Goal: Task Accomplishment & Management: Complete application form

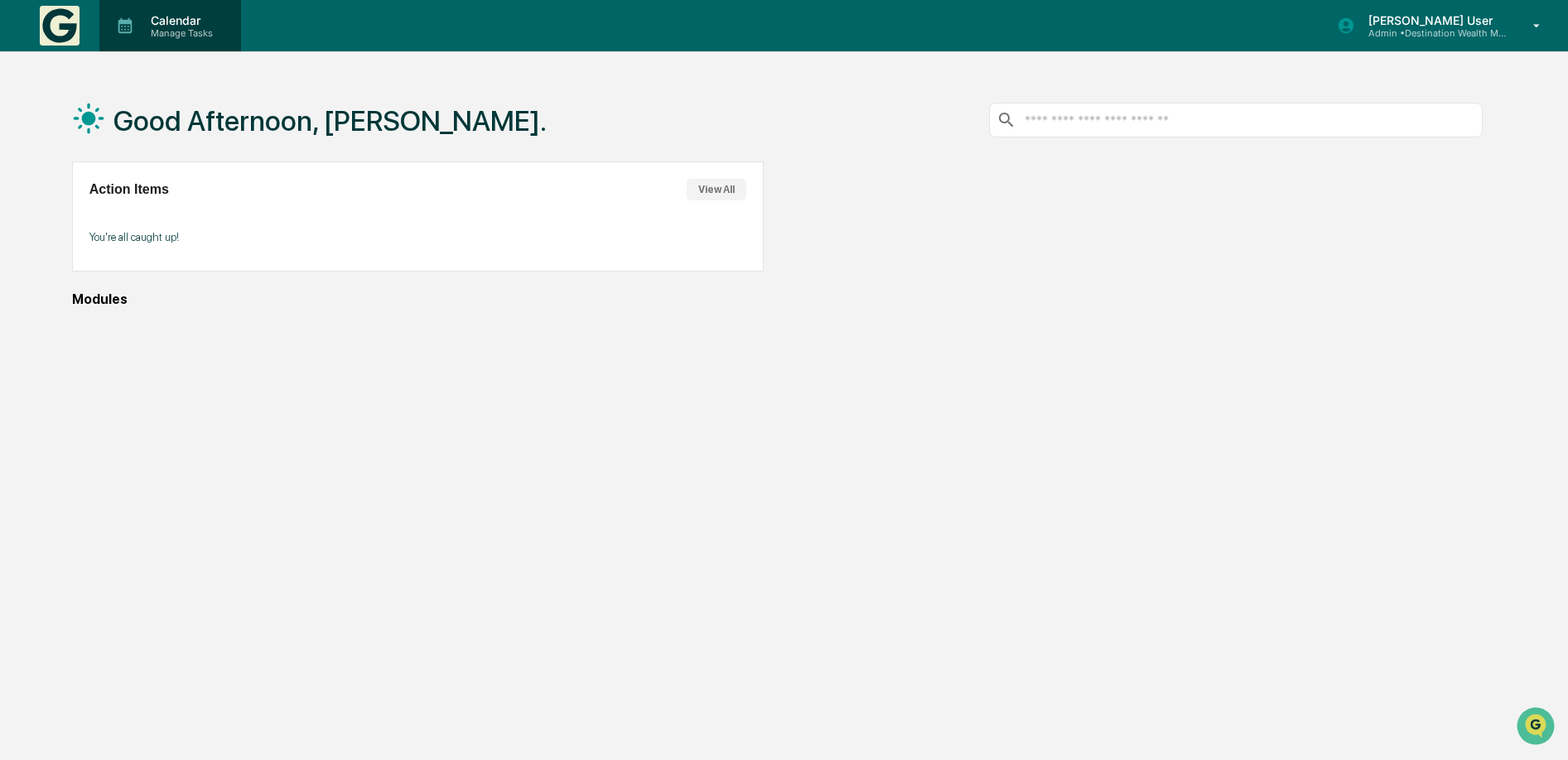
click at [143, 29] on p "Manage Tasks" at bounding box center [179, 33] width 84 height 12
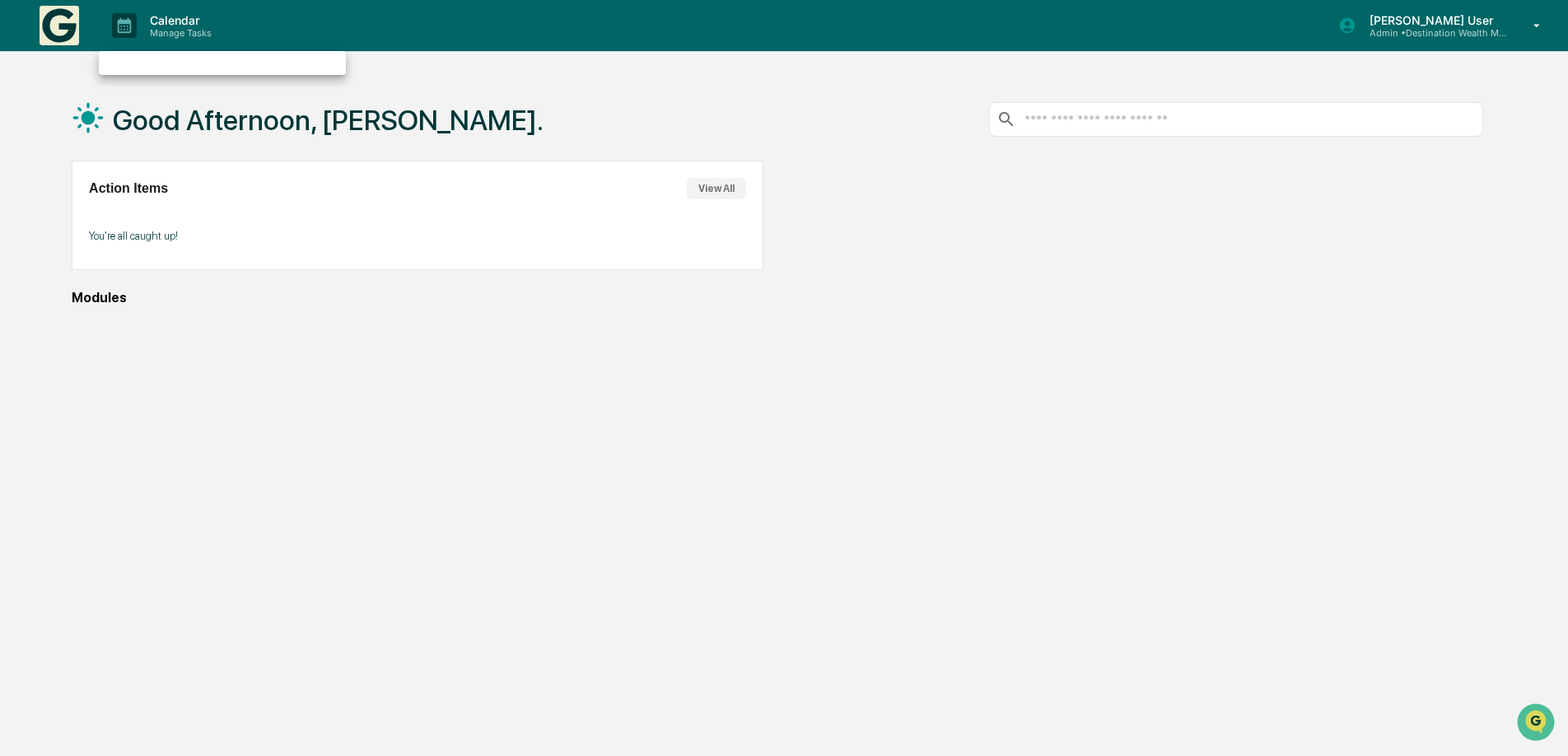
click at [1410, 32] on div at bounding box center [784, 378] width 1568 height 756
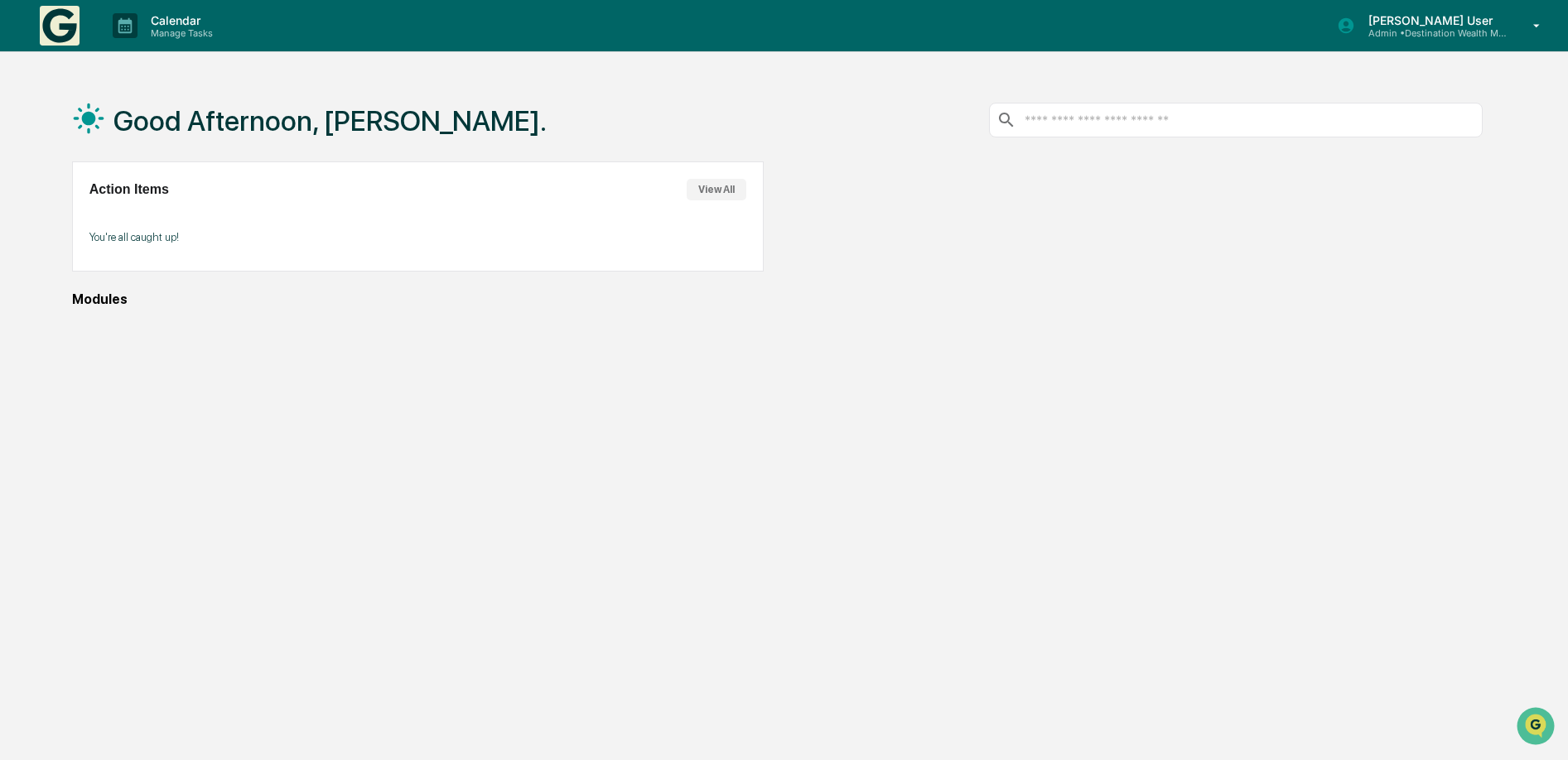
click at [733, 190] on button "View All" at bounding box center [716, 189] width 60 height 21
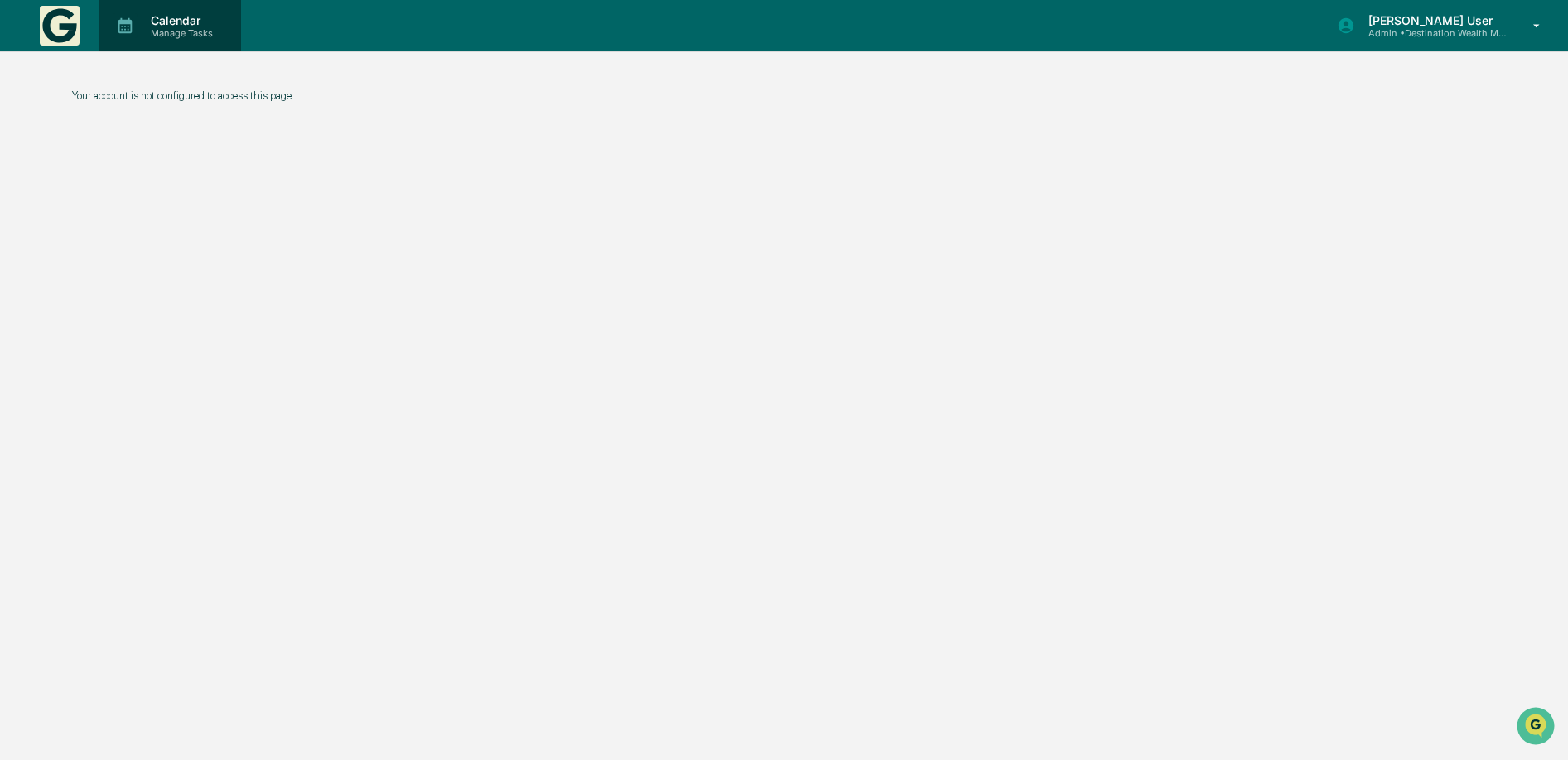
click at [191, 33] on p "Manage Tasks" at bounding box center [179, 33] width 84 height 12
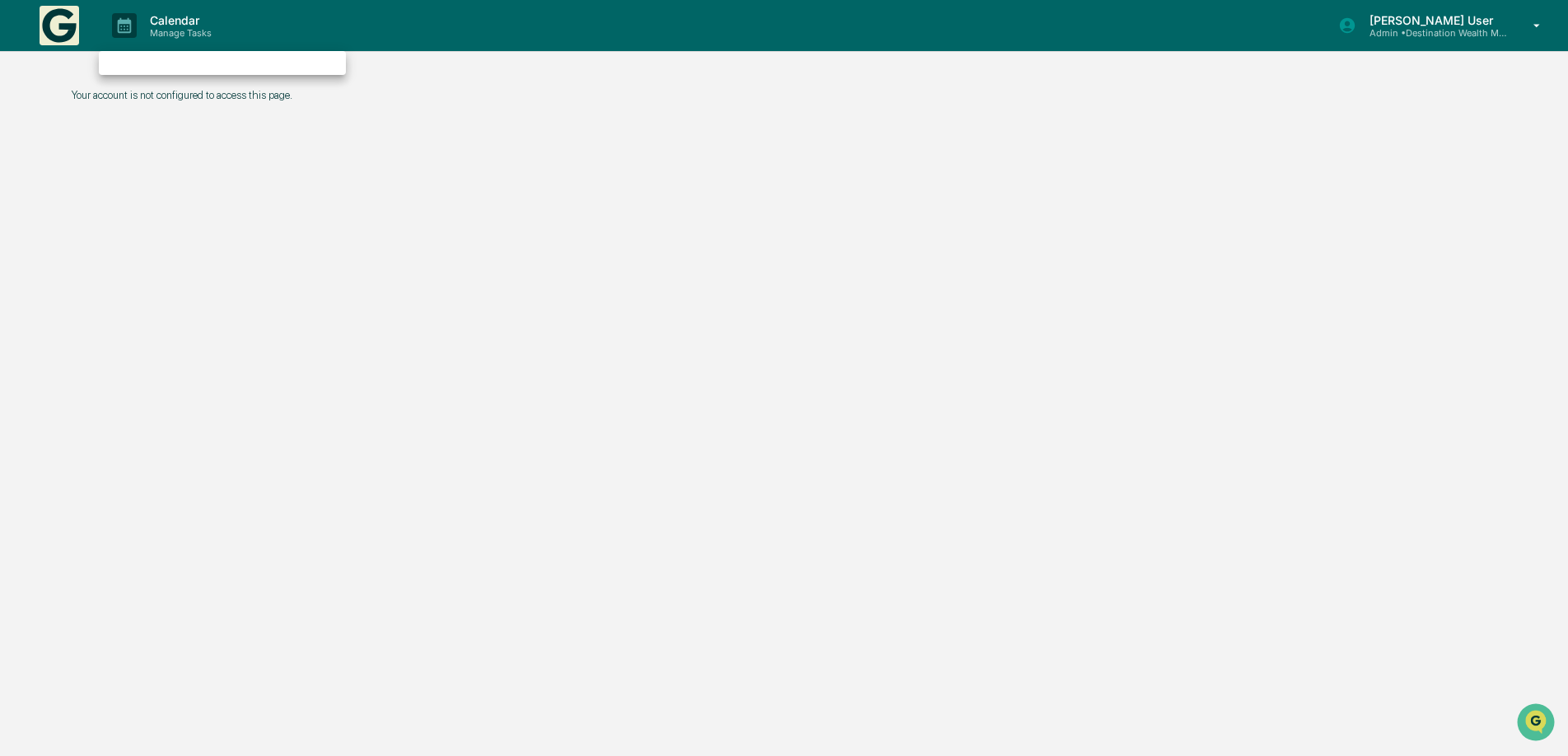
drag, startPoint x: 764, startPoint y: 65, endPoint x: 998, endPoint y: 69, distance: 234.0
click at [765, 65] on div at bounding box center [784, 378] width 1568 height 756
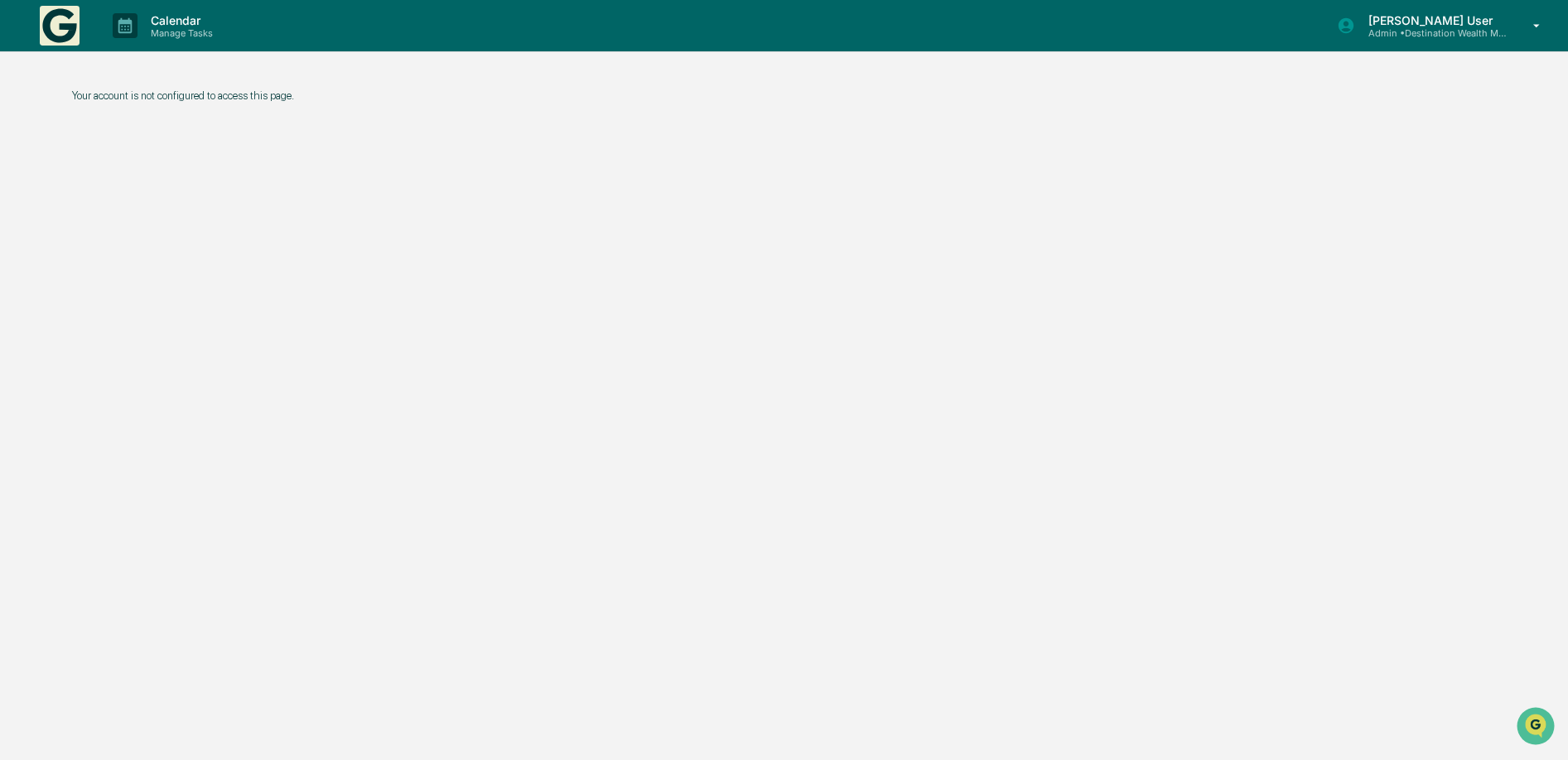
click at [1375, 29] on p "Admin • Destination Wealth Management" at bounding box center [1431, 33] width 154 height 12
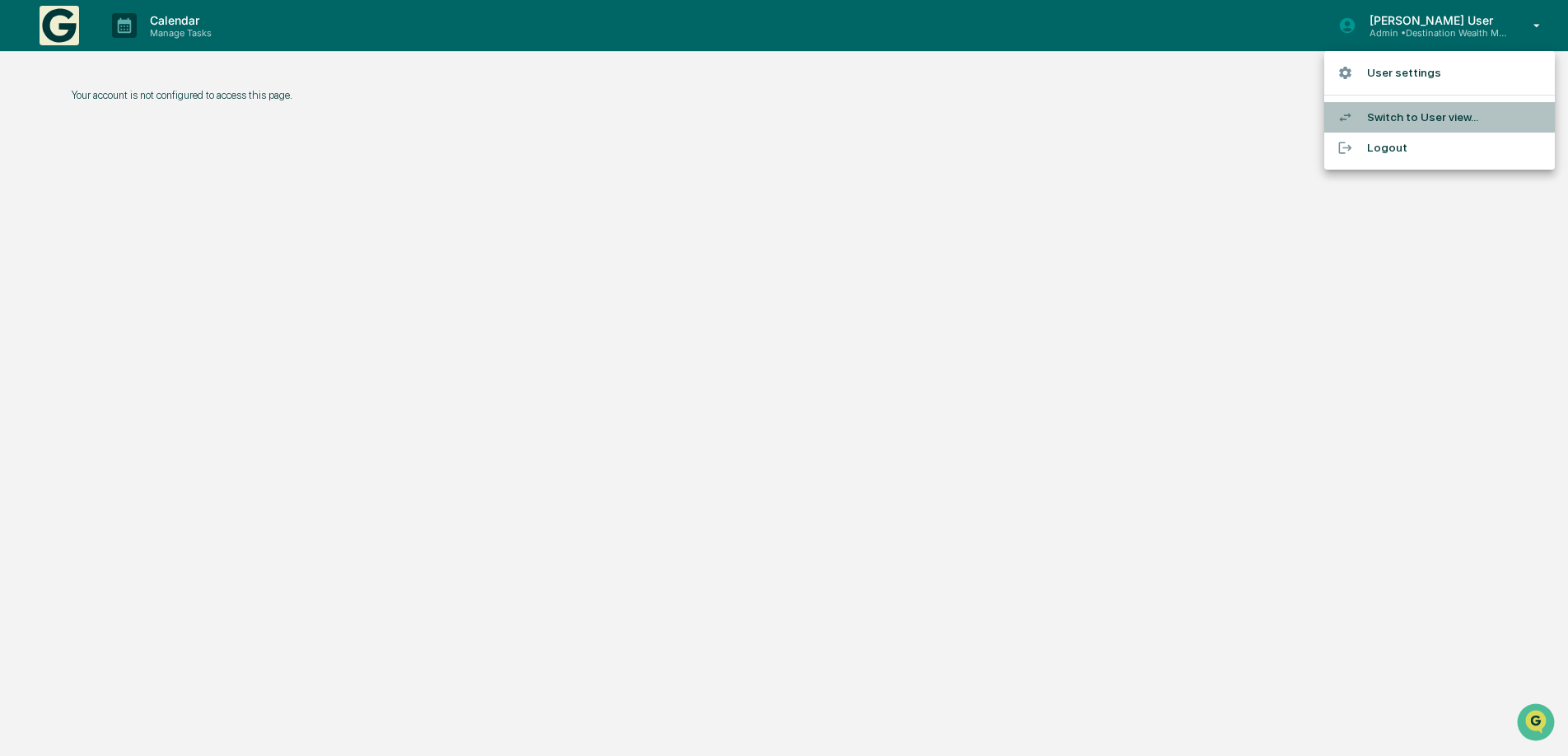
click at [1411, 117] on li "Switch to User view..." at bounding box center [1439, 117] width 230 height 30
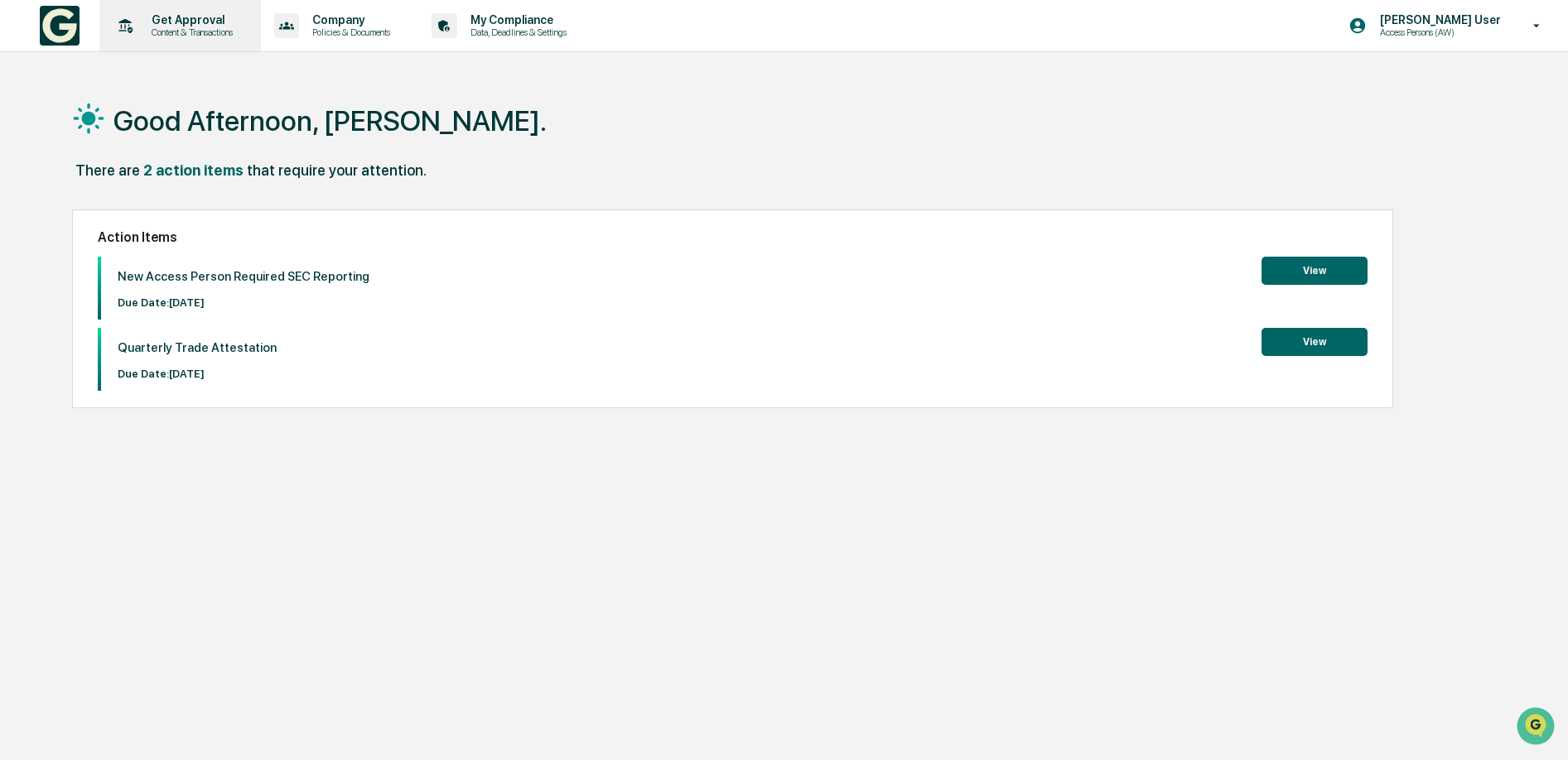
click at [208, 28] on p "Content & Transactions" at bounding box center [189, 32] width 102 height 12
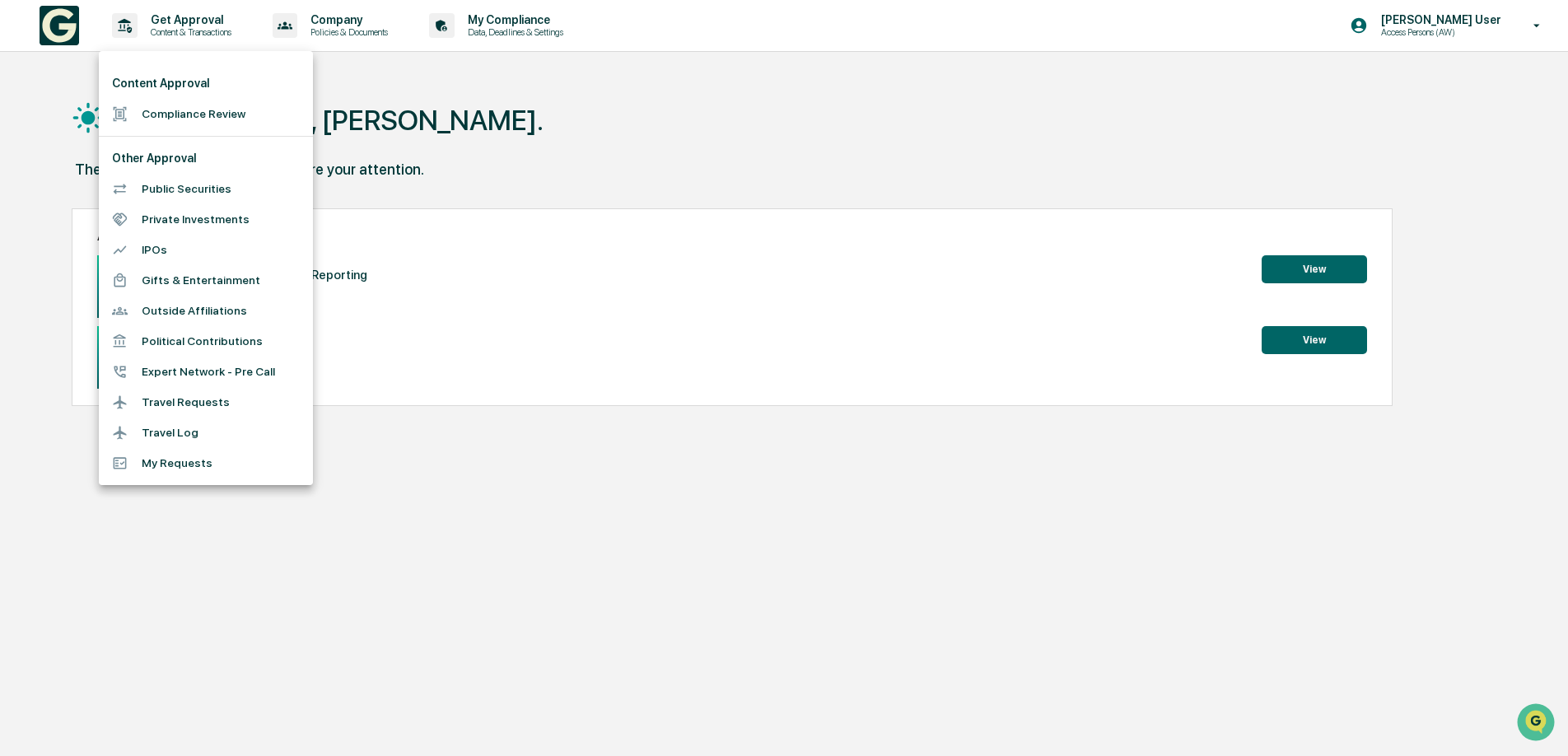
click at [190, 279] on li "Gifts & Entertainment" at bounding box center [205, 280] width 214 height 30
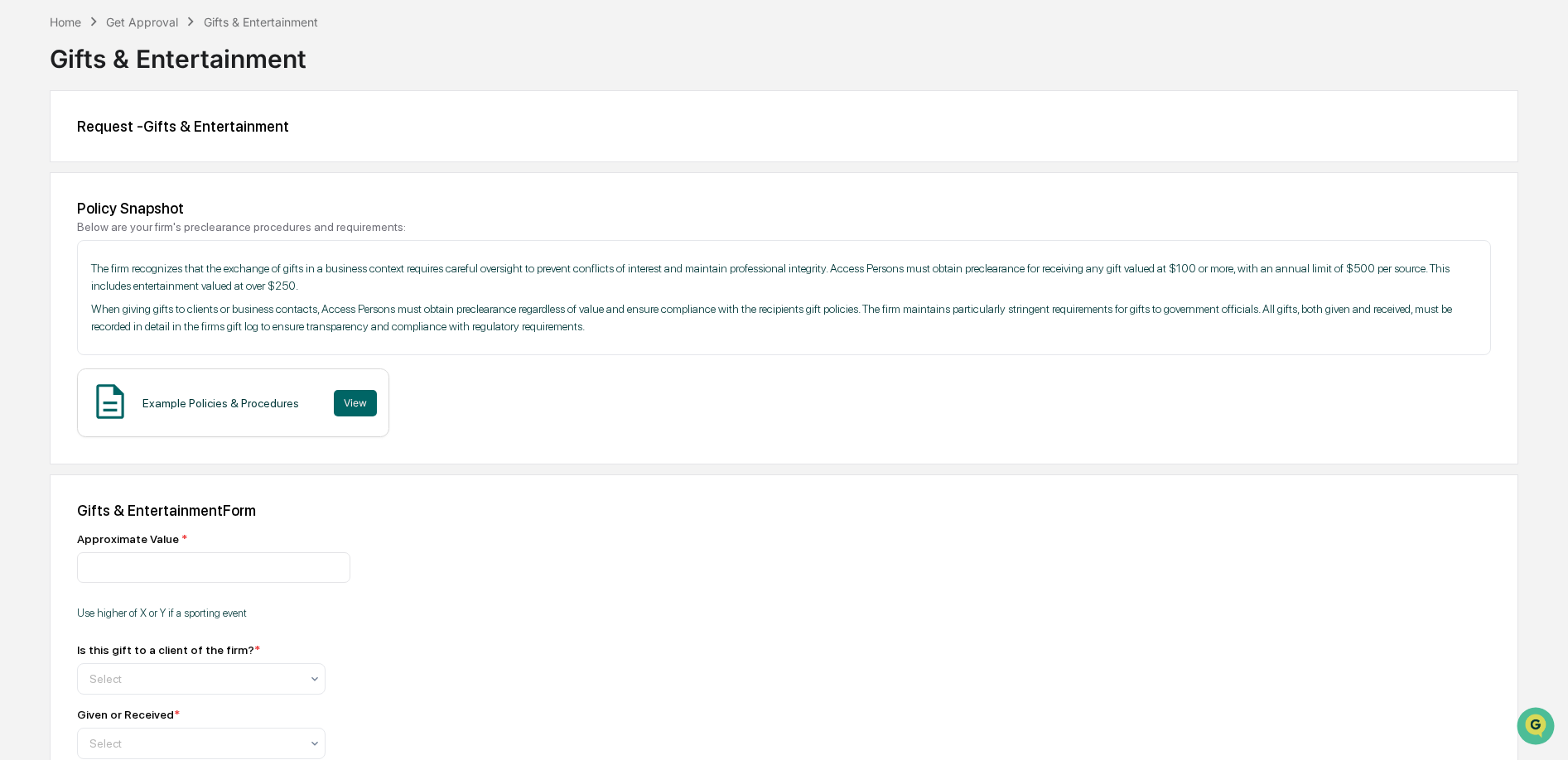
scroll to position [81, 0]
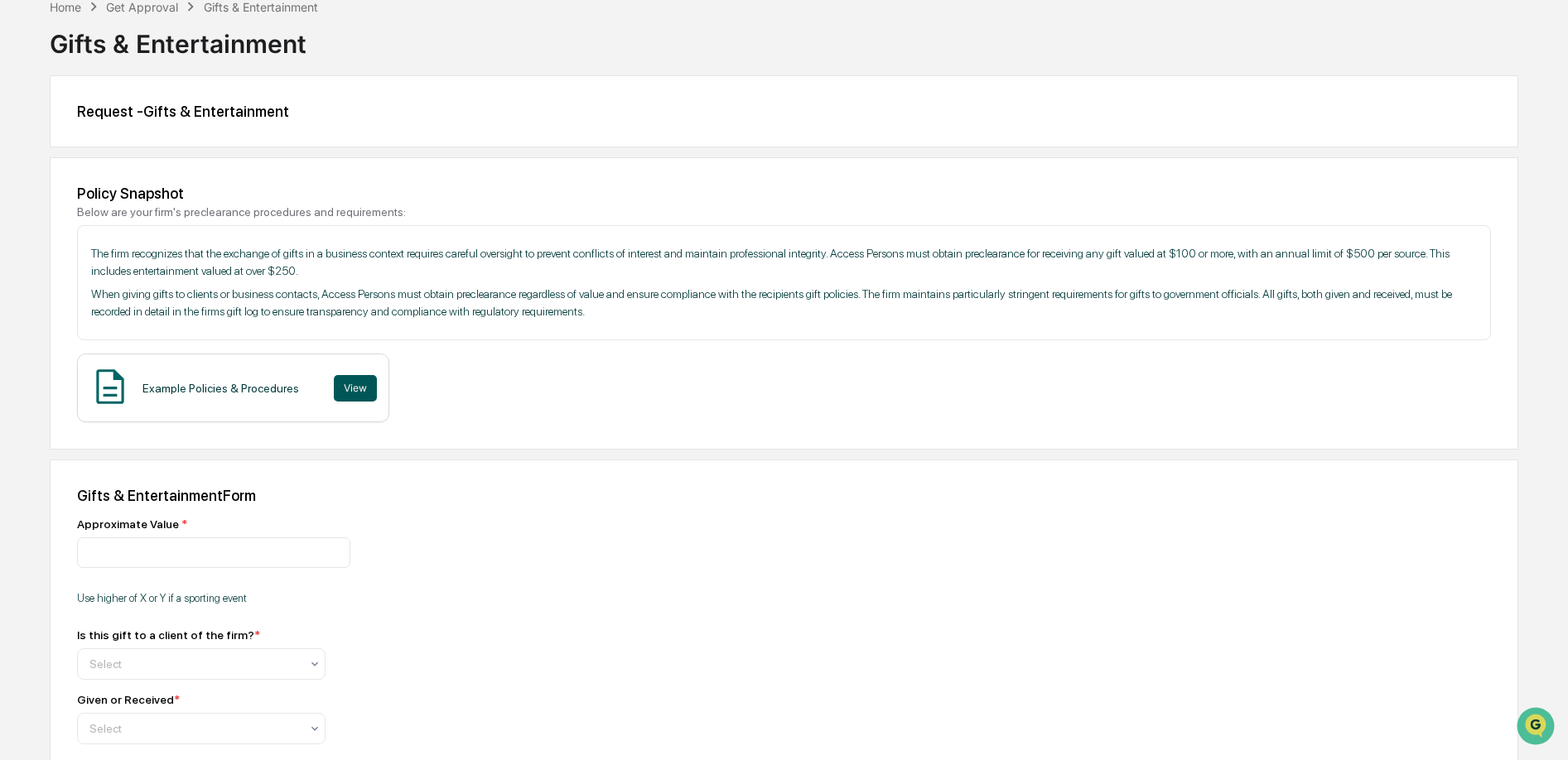
click at [359, 390] on button "View" at bounding box center [355, 388] width 43 height 27
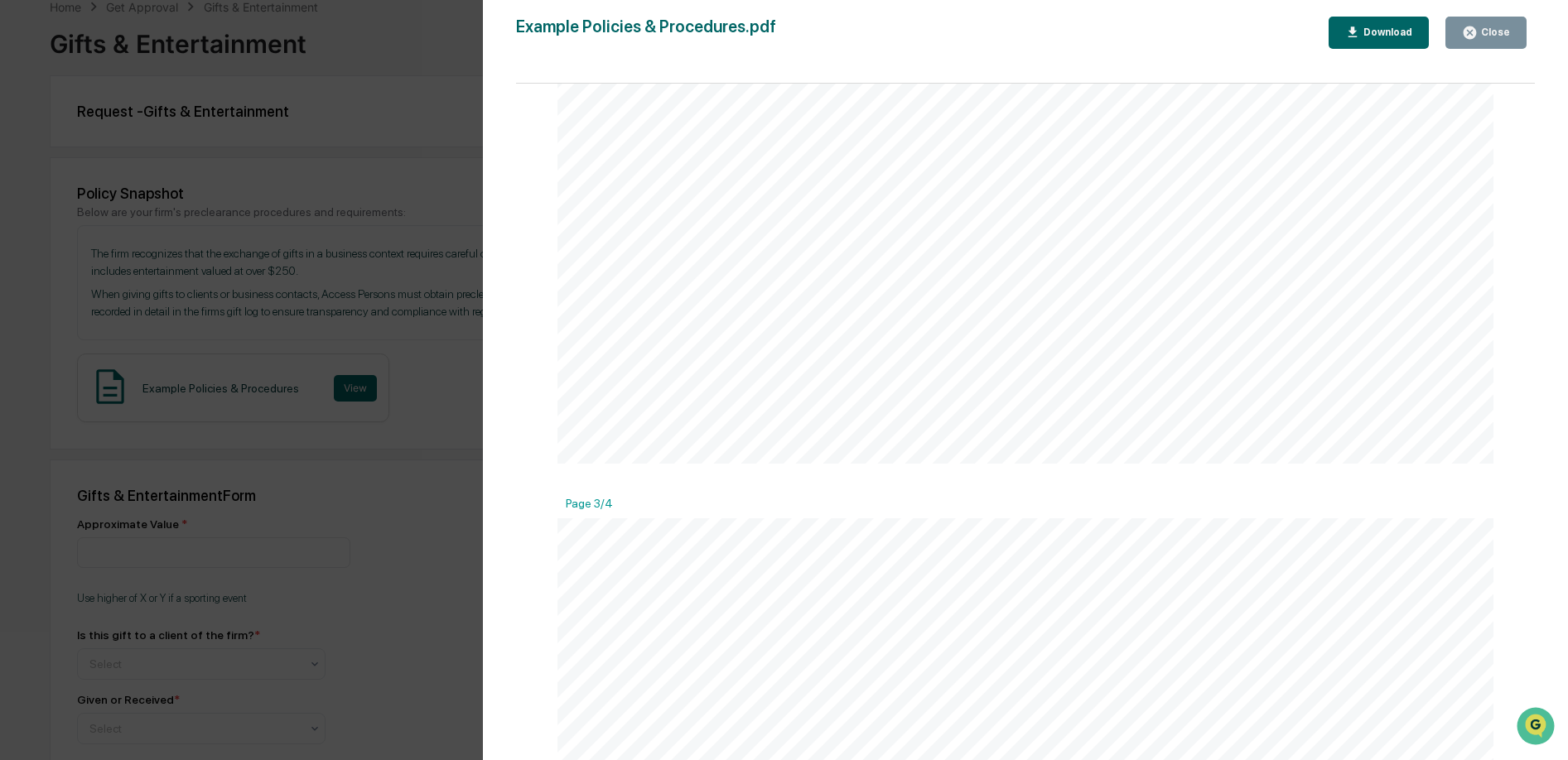
scroll to position [2133, 0]
click at [404, 289] on div "Version History [DATE] 07:45 PM Tal Magdish [DATE] 08:45 PM [PERSON_NAME] [DATE…" at bounding box center [784, 380] width 1568 height 760
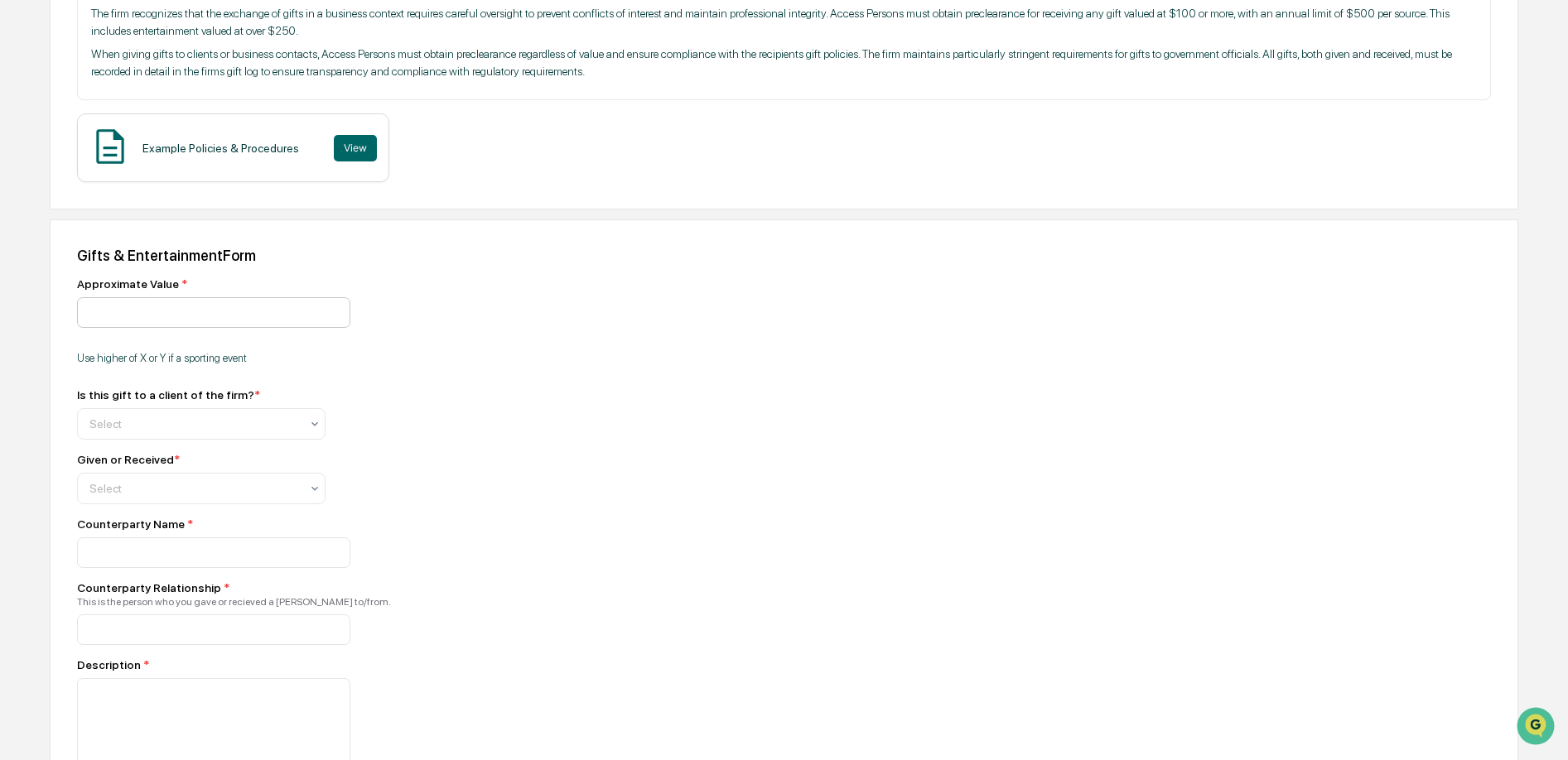
scroll to position [322, 0]
click at [196, 310] on input "number" at bounding box center [214, 312] width 273 height 30
type input "***"
click at [224, 432] on div at bounding box center [195, 423] width 210 height 17
click at [119, 477] on div "Yes" at bounding box center [201, 468] width 247 height 33
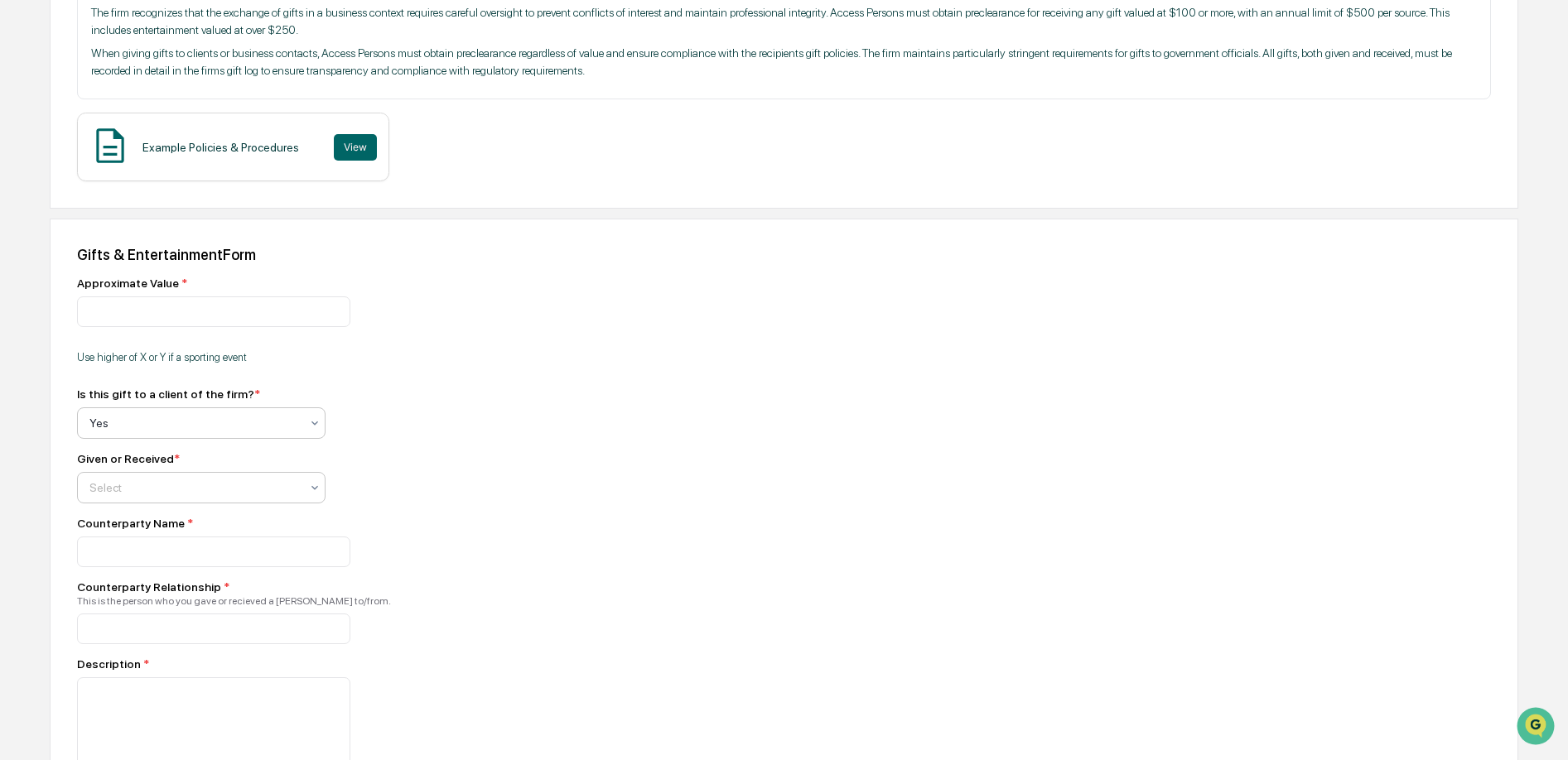
click at [171, 492] on div at bounding box center [195, 488] width 210 height 17
click at [149, 536] on div "Given" at bounding box center [201, 532] width 247 height 33
click at [153, 564] on input at bounding box center [214, 552] width 273 height 30
type input "**********"
click at [199, 645] on input at bounding box center [214, 628] width 273 height 30
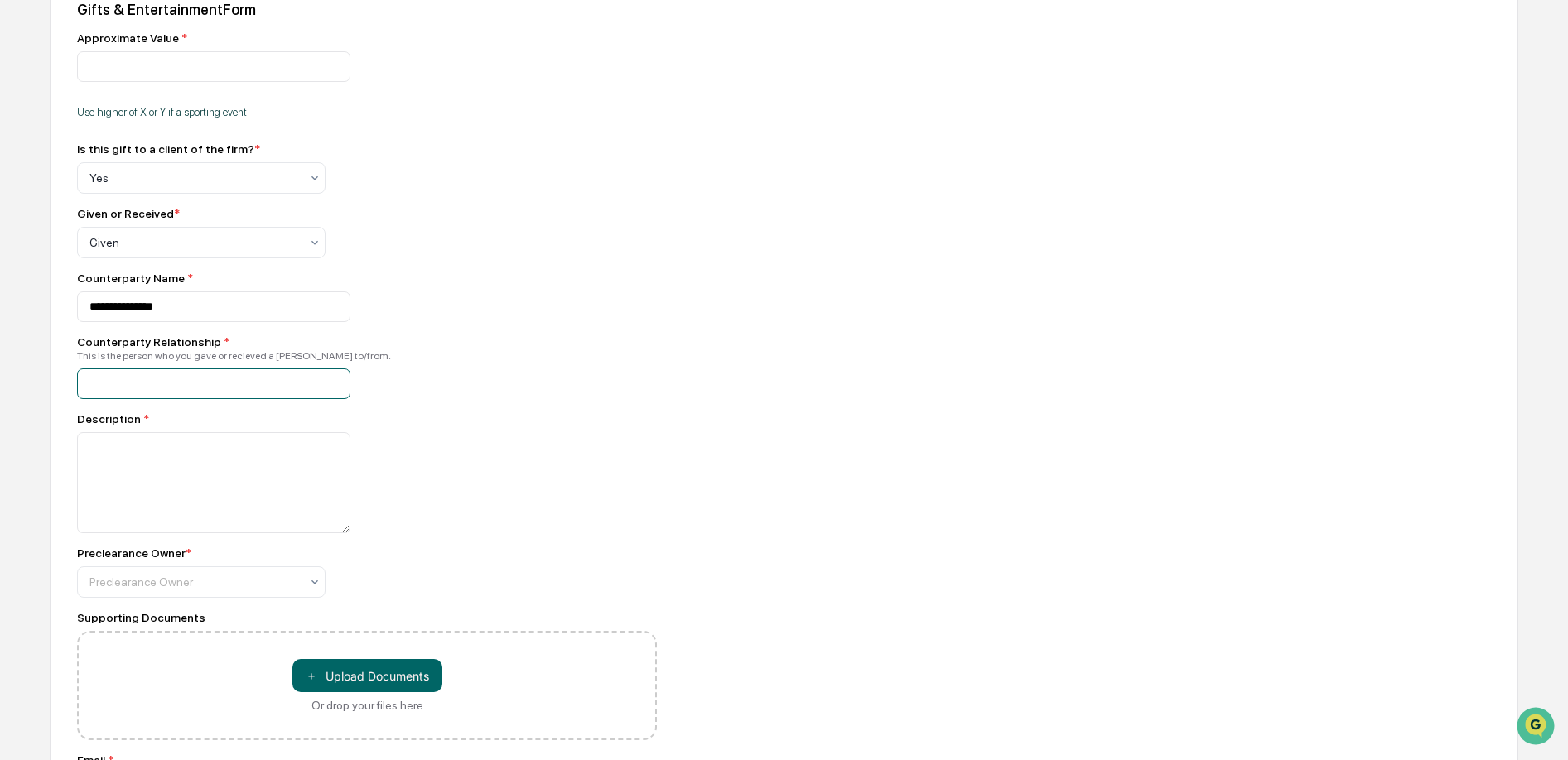
scroll to position [569, 0]
click at [160, 394] on input at bounding box center [214, 382] width 273 height 30
type input "********"
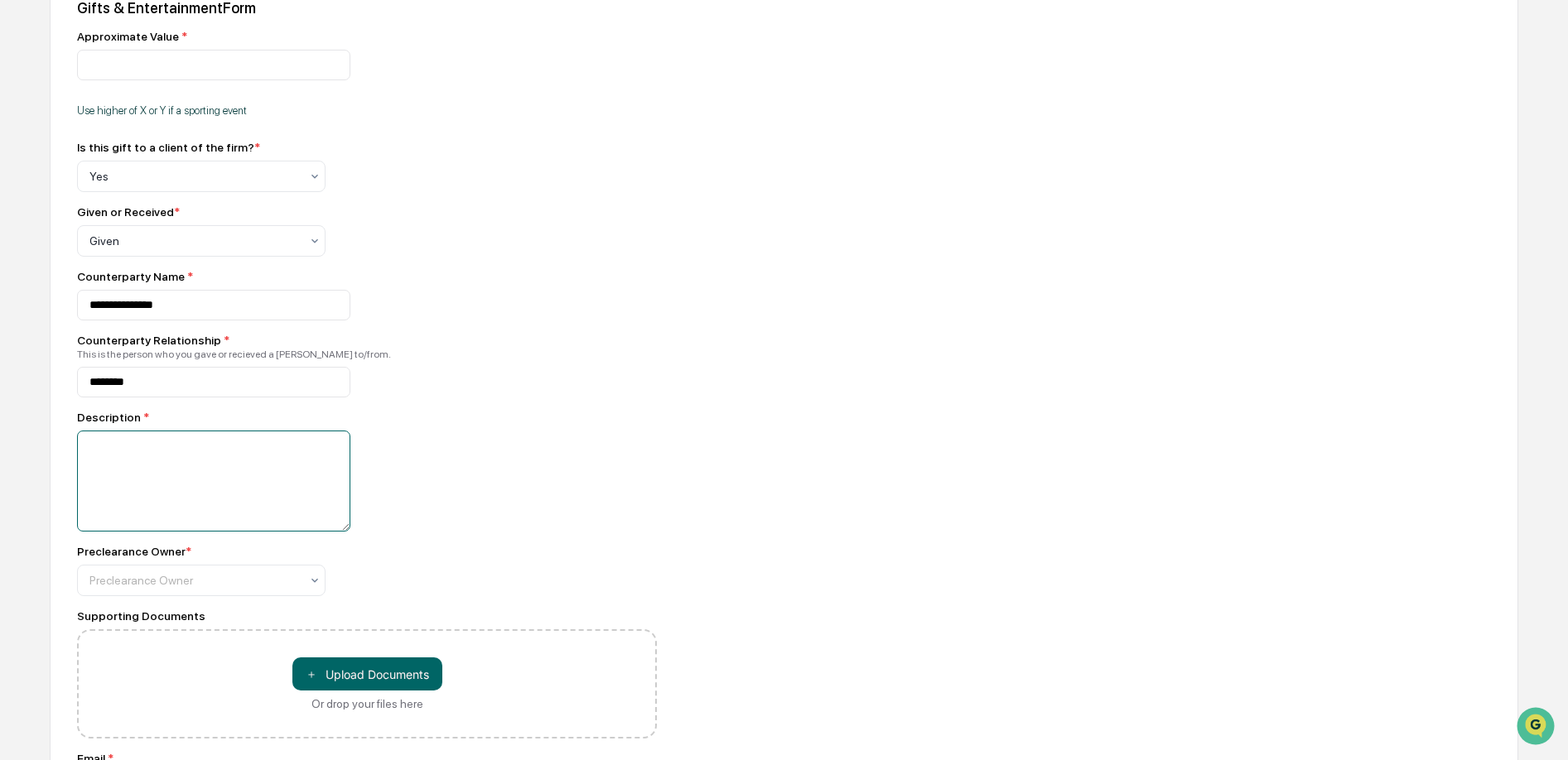
click at [167, 475] on textarea at bounding box center [214, 481] width 273 height 101
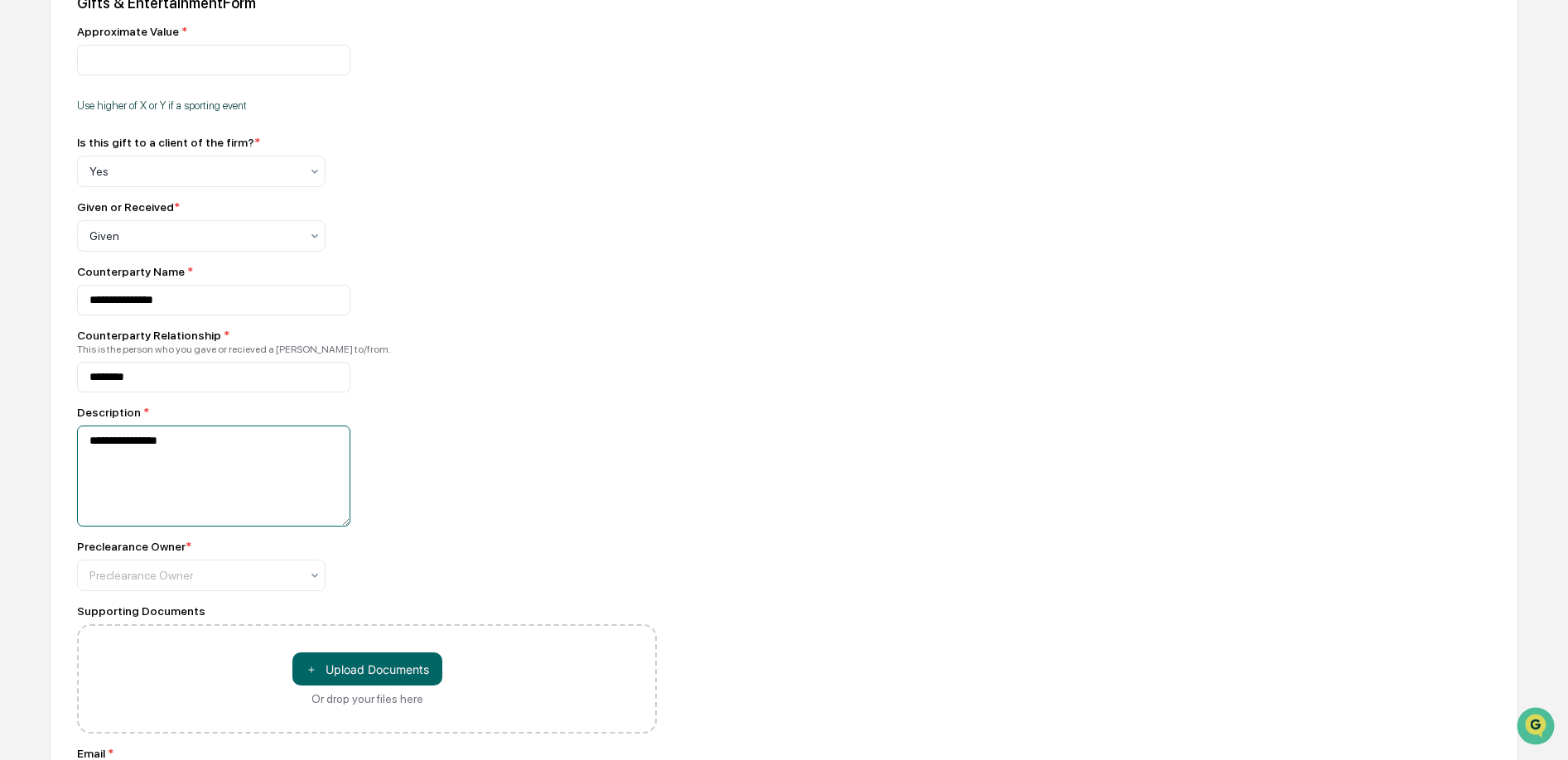
scroll to position [592, 0]
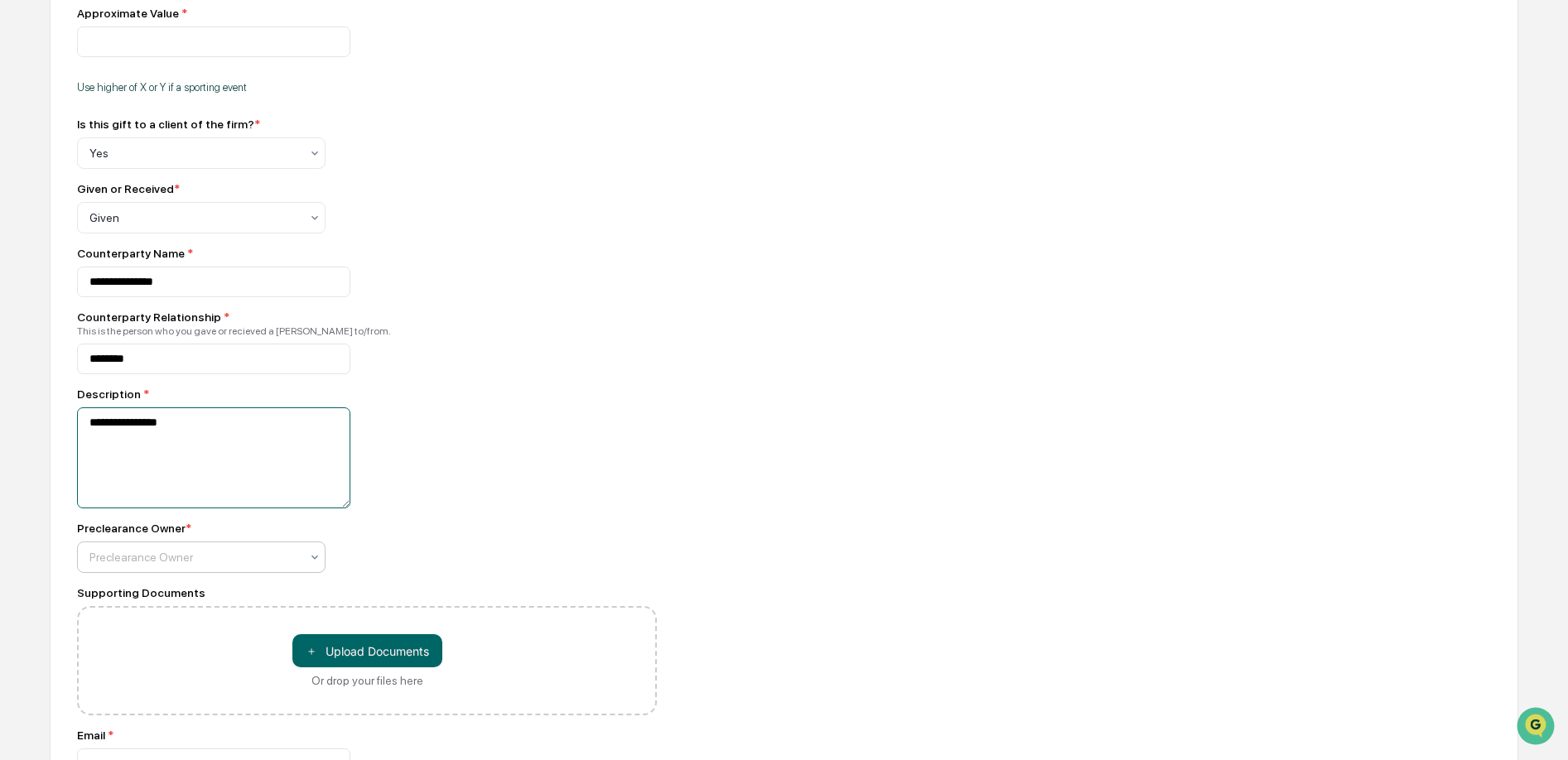
type textarea "**********"
click at [262, 563] on div at bounding box center [195, 557] width 210 height 17
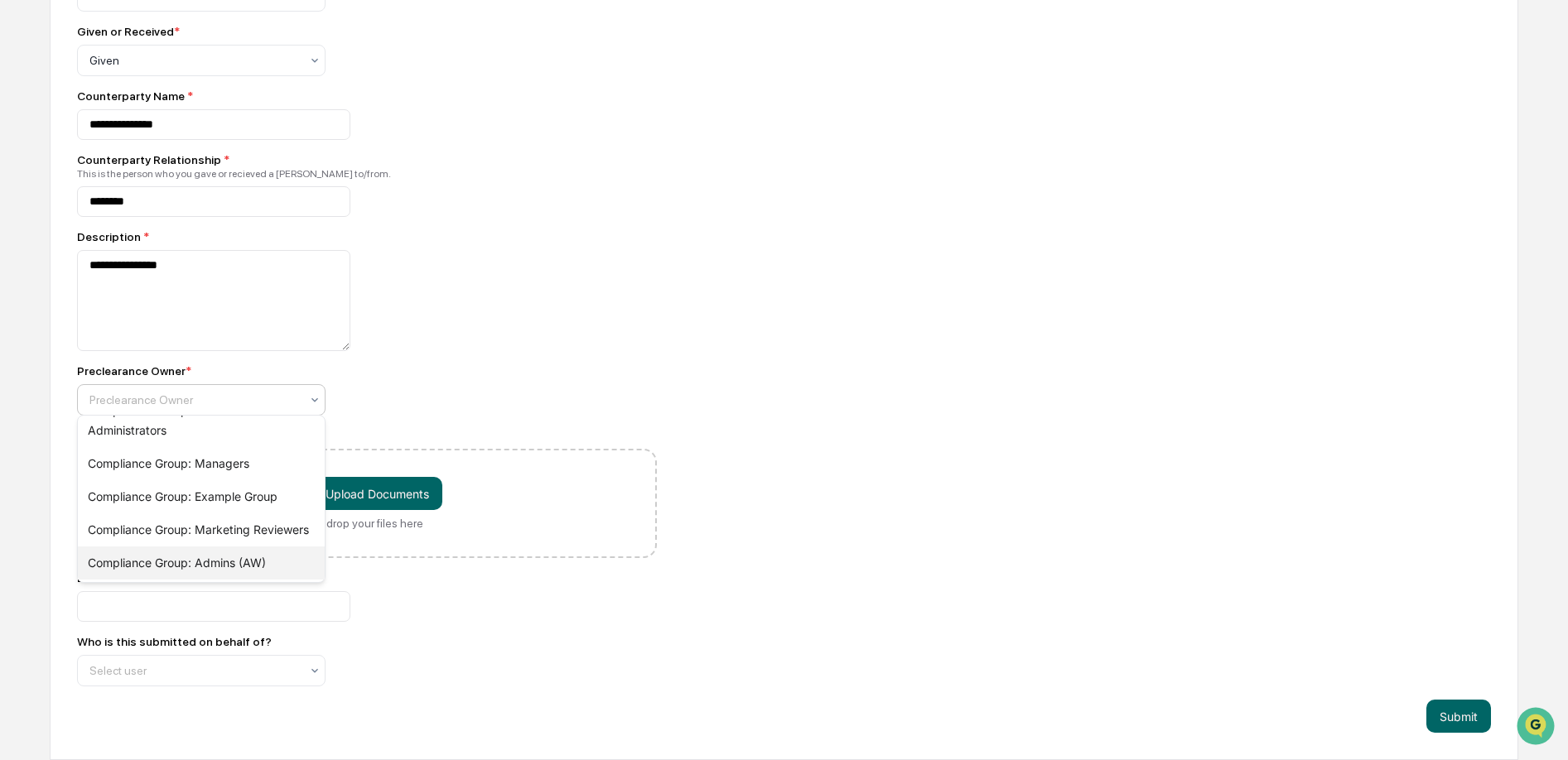
scroll to position [0, 0]
click at [240, 437] on div "Compliance Group: Administrators" at bounding box center [201, 435] width 247 height 33
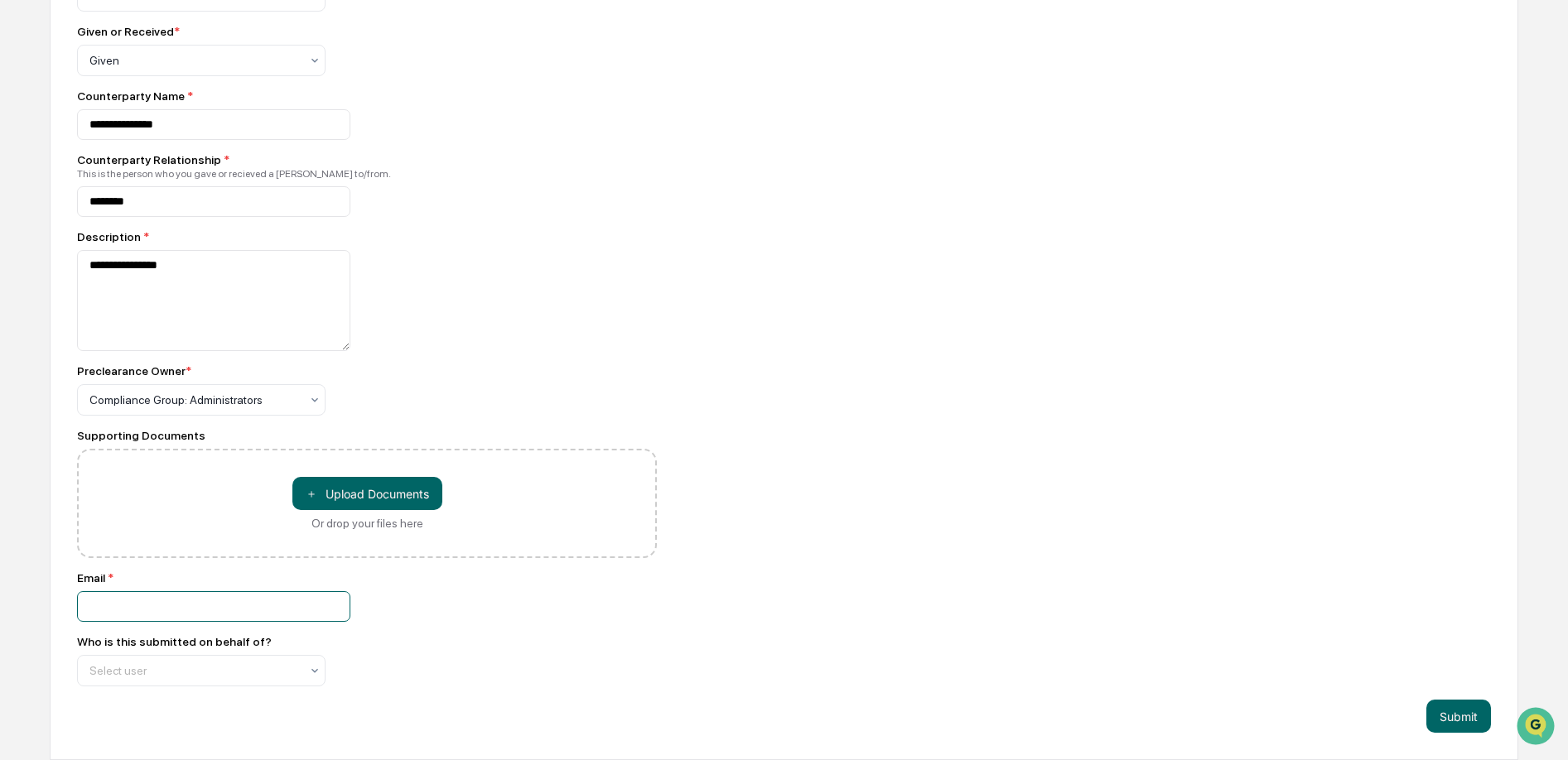
click at [188, 601] on input at bounding box center [214, 606] width 273 height 30
type input "**********"
click at [211, 676] on div at bounding box center [195, 671] width 210 height 17
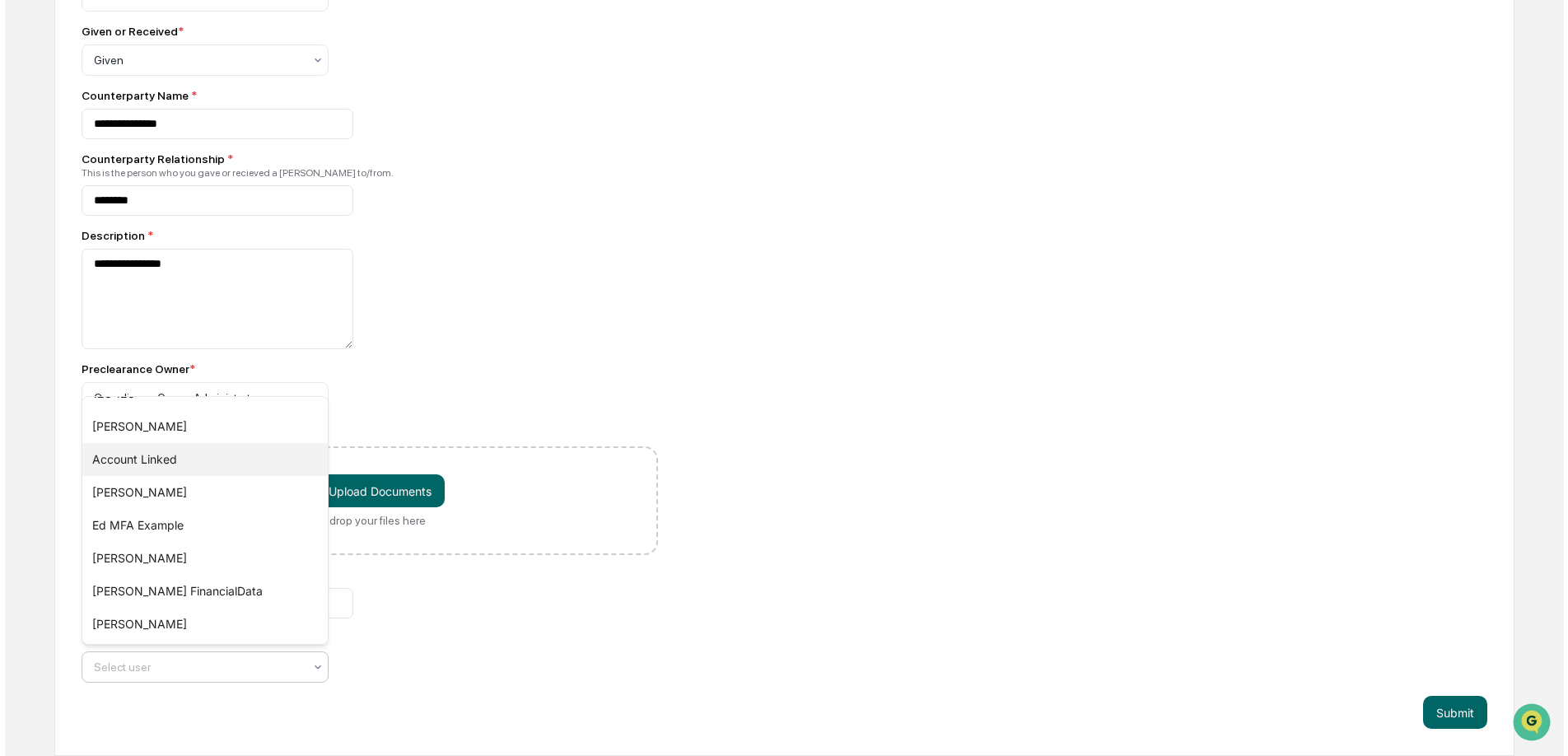
scroll to position [1572, 0]
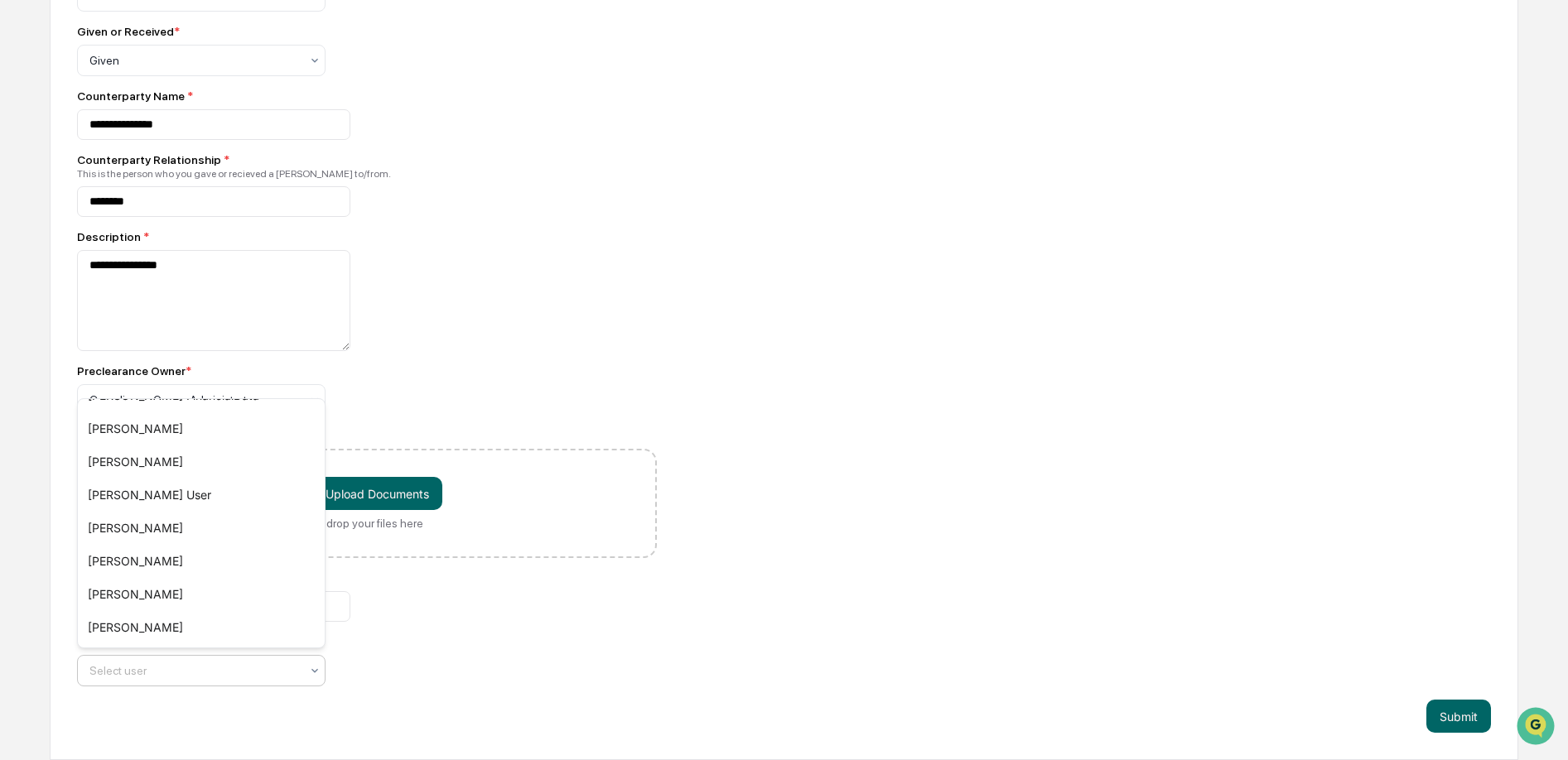
click at [427, 624] on div "**********" at bounding box center [367, 268] width 580 height 837
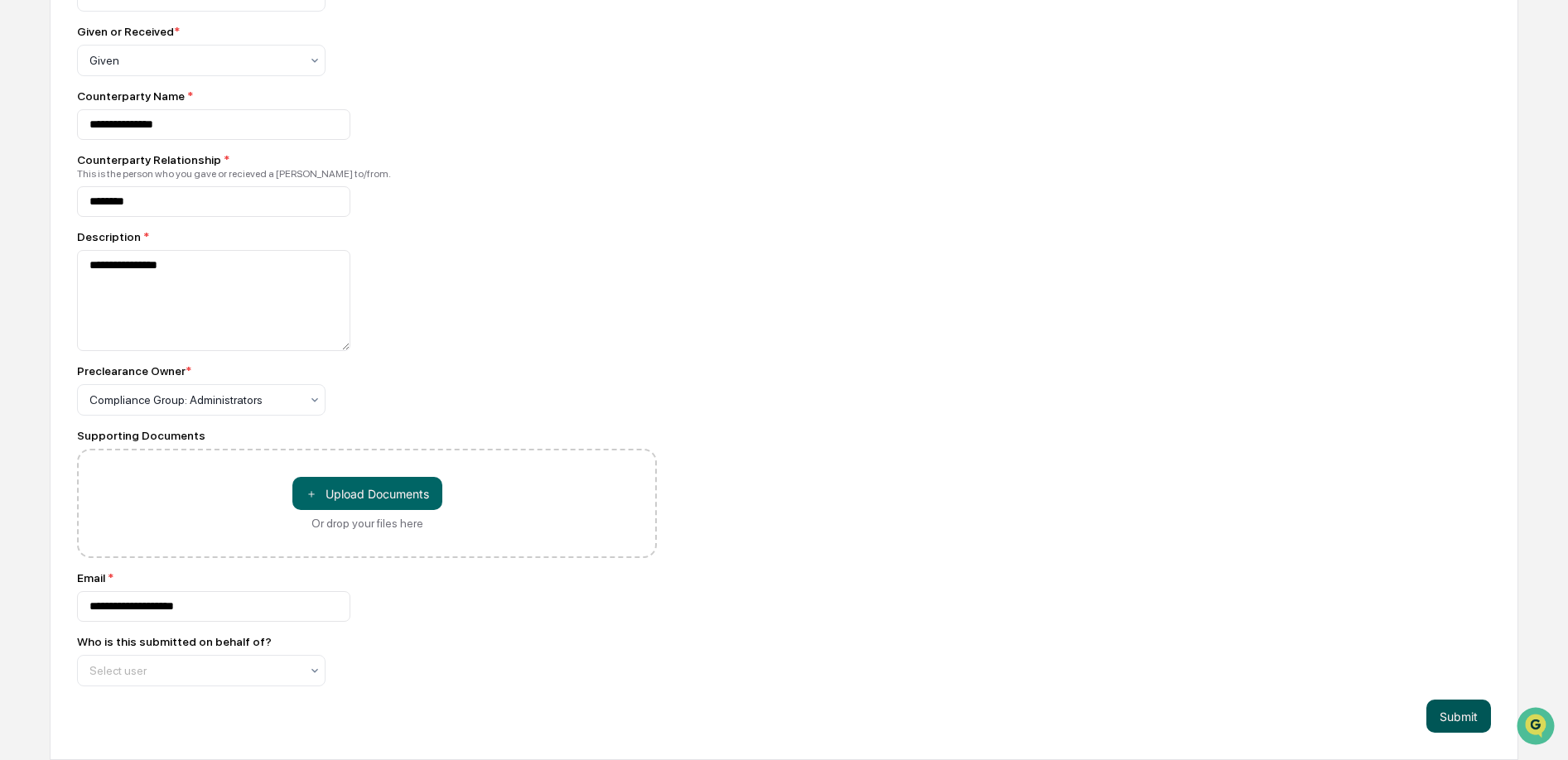
click at [1446, 727] on button "Submit" at bounding box center [1458, 717] width 65 height 33
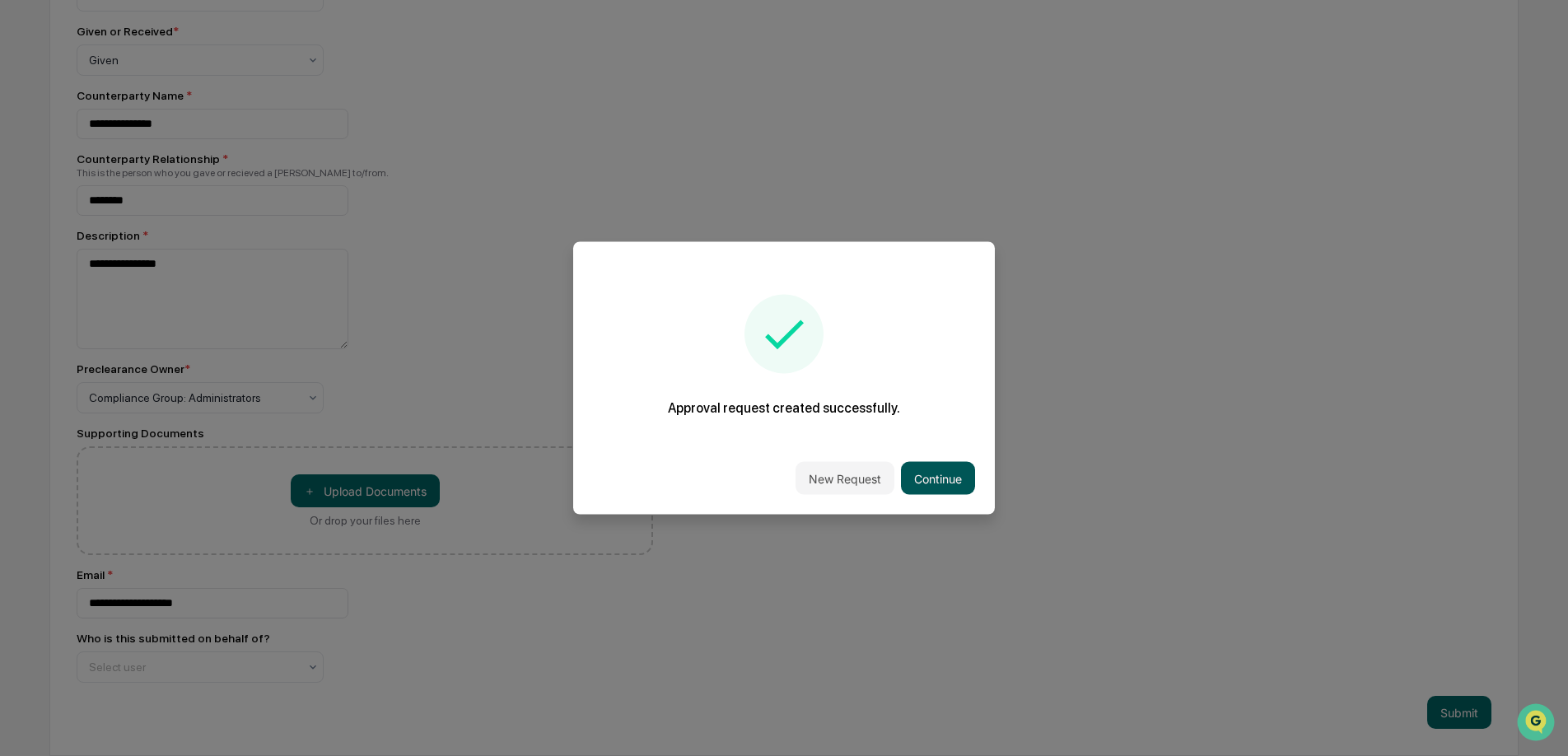
click at [933, 472] on button "Continue" at bounding box center [937, 479] width 74 height 33
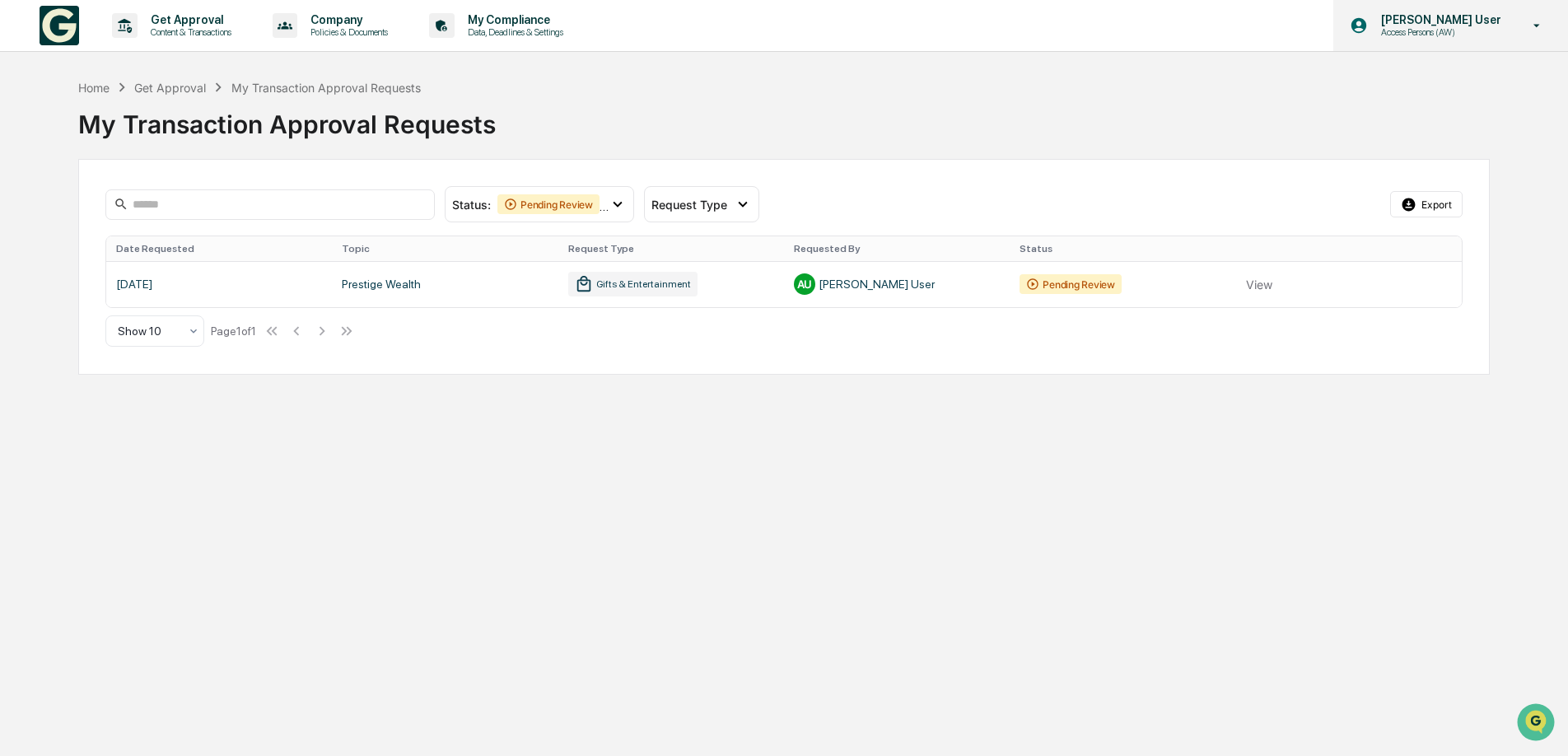
click at [1428, 27] on p "Access Persons (AW)" at bounding box center [1439, 32] width 141 height 12
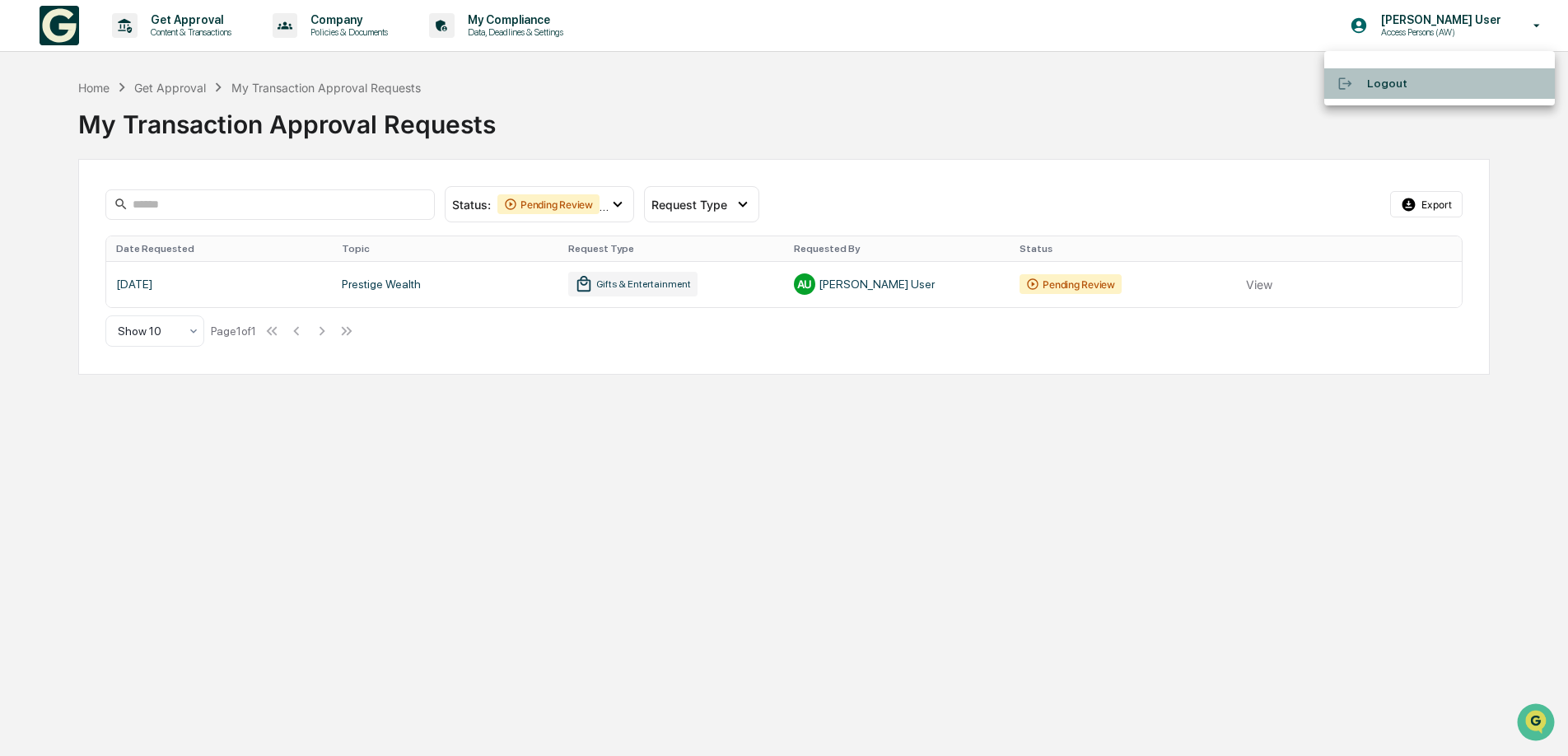
click at [1383, 86] on li "Logout" at bounding box center [1439, 83] width 230 height 30
